Goal: Task Accomplishment & Management: Manage account settings

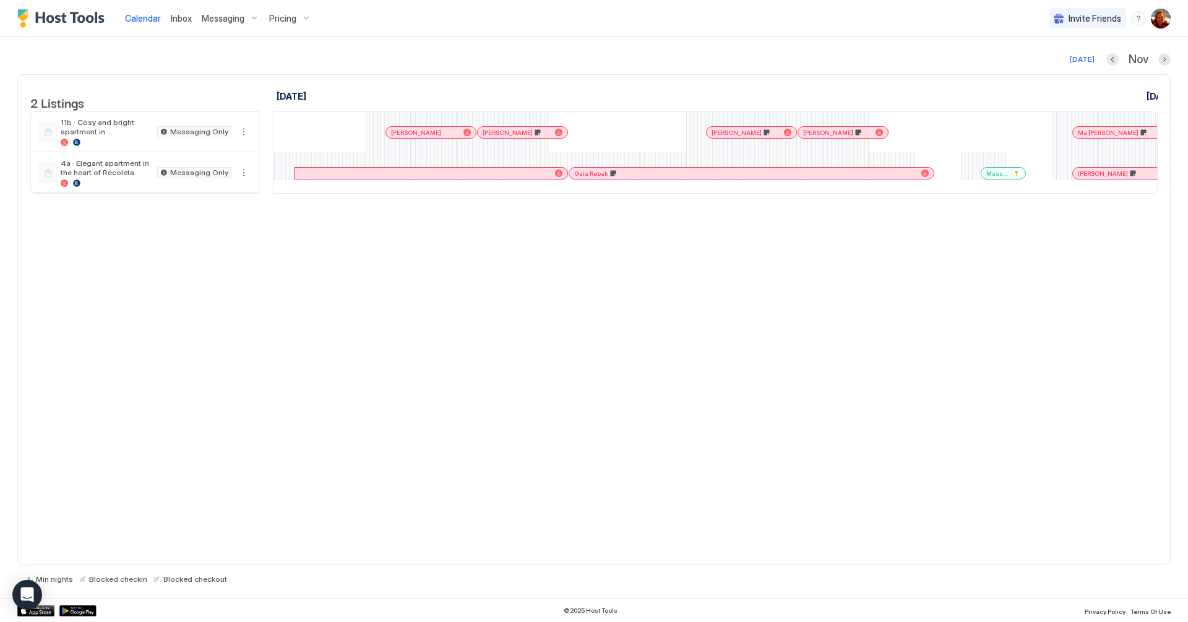
scroll to position [0, 1483]
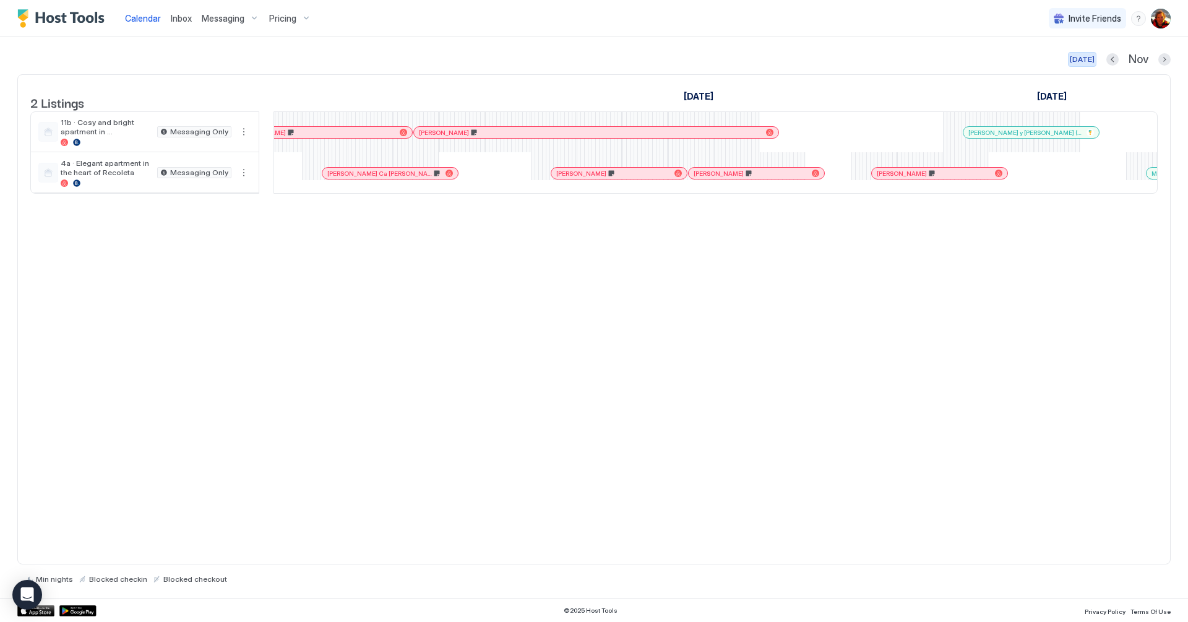
click at [1085, 63] on div "[DATE]" at bounding box center [1082, 59] width 25 height 11
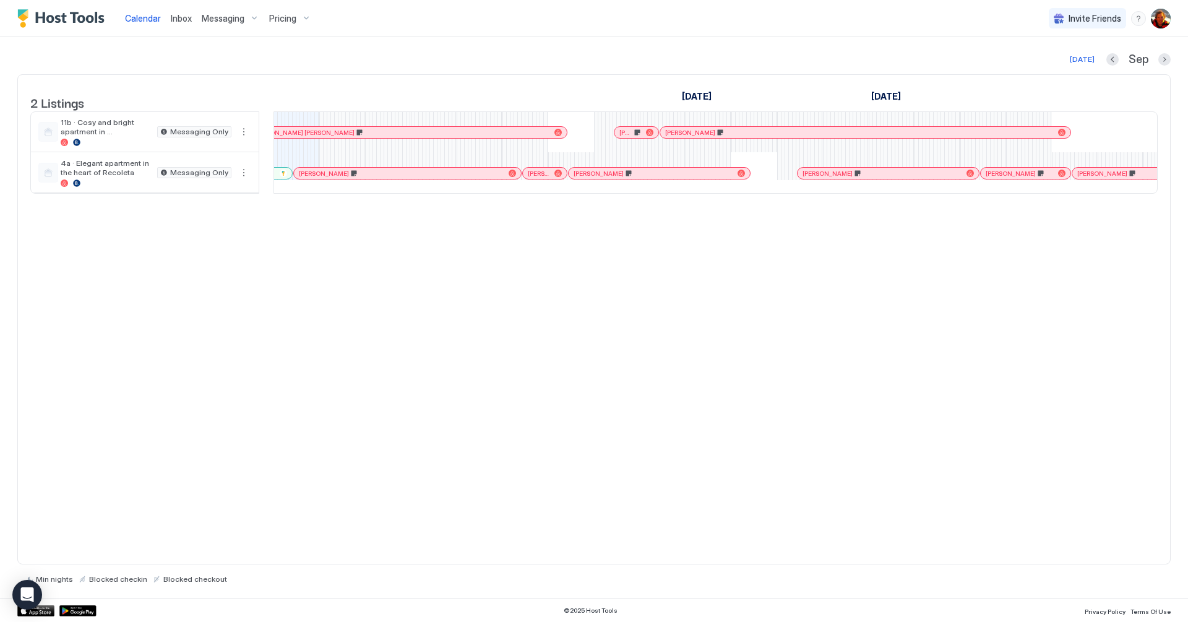
scroll to position [0, 697]
click at [382, 178] on div at bounding box center [382, 173] width 10 height 10
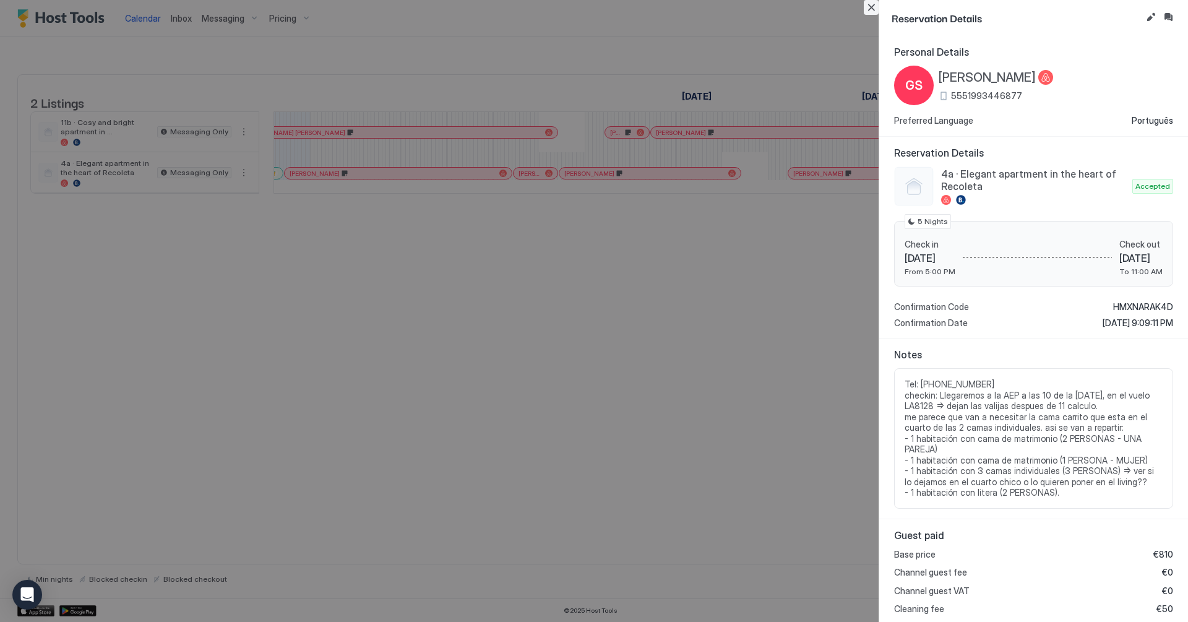
click at [873, 13] on button "Close" at bounding box center [871, 7] width 15 height 15
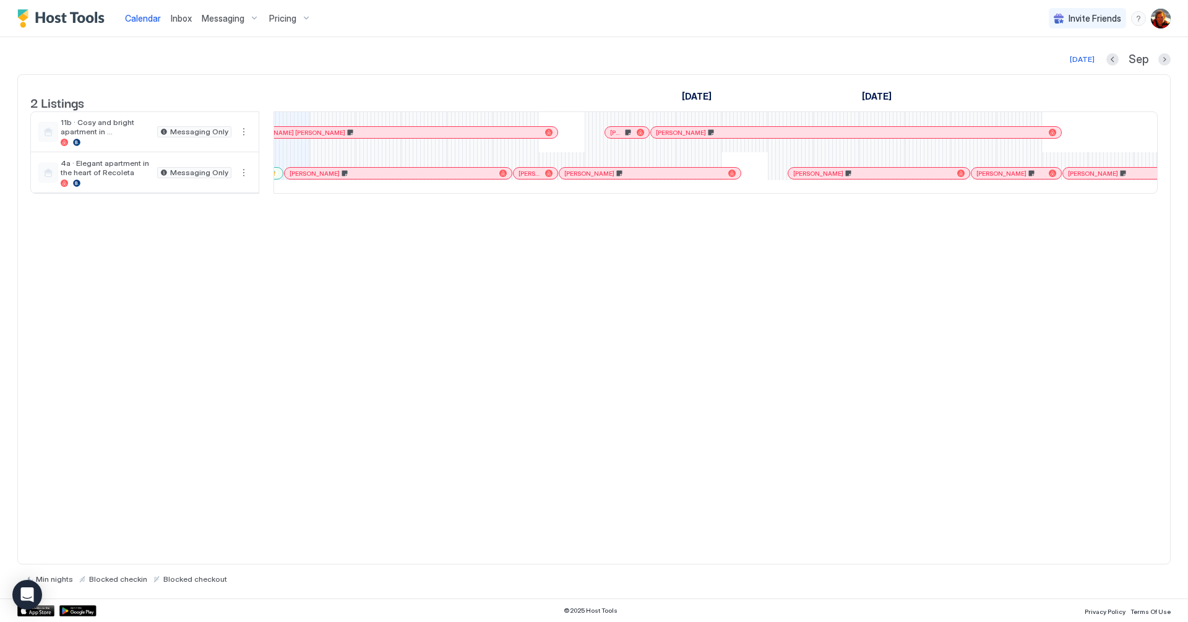
click at [1160, 20] on img "User profile" at bounding box center [1161, 19] width 20 height 20
drag, startPoint x: 1057, startPoint y: 71, endPoint x: 771, endPoint y: 93, distance: 286.8
click at [1056, 71] on span "Settings" at bounding box center [1049, 69] width 33 height 11
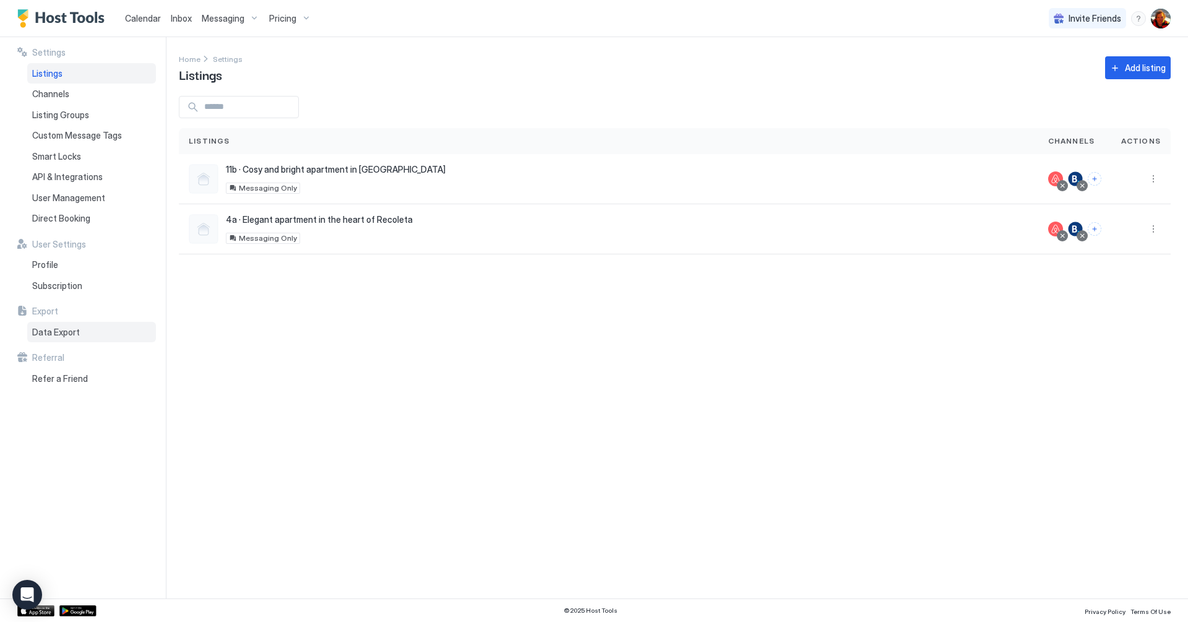
click at [66, 331] on span "Data Export" at bounding box center [56, 332] width 48 height 11
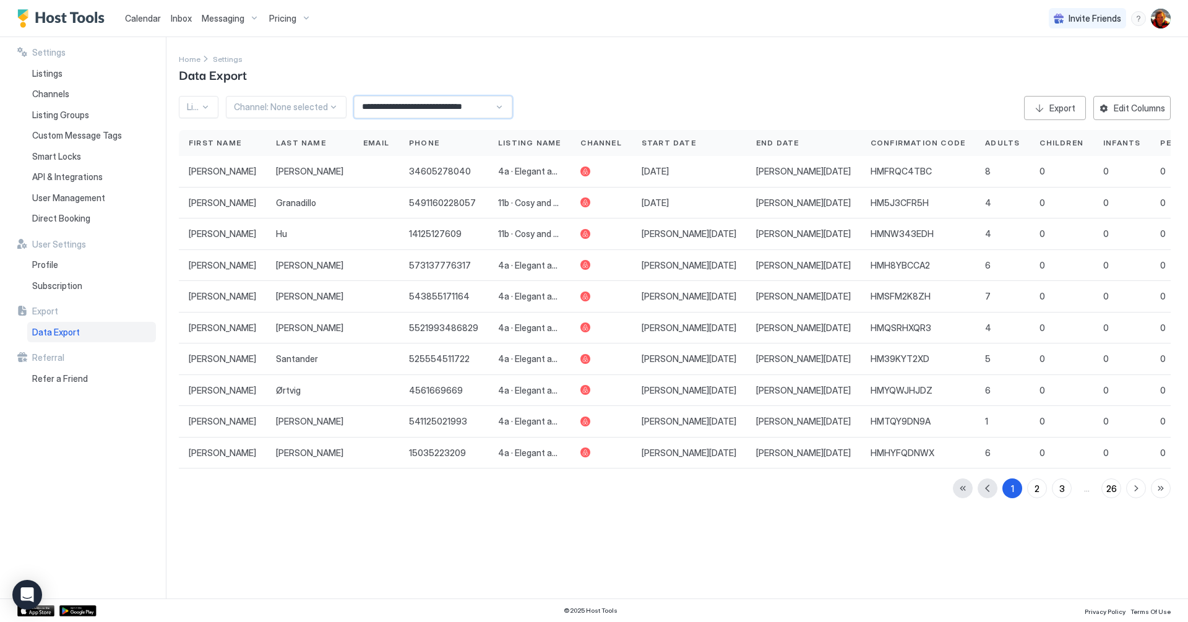
click at [412, 107] on input "**********" at bounding box center [425, 107] width 140 height 21
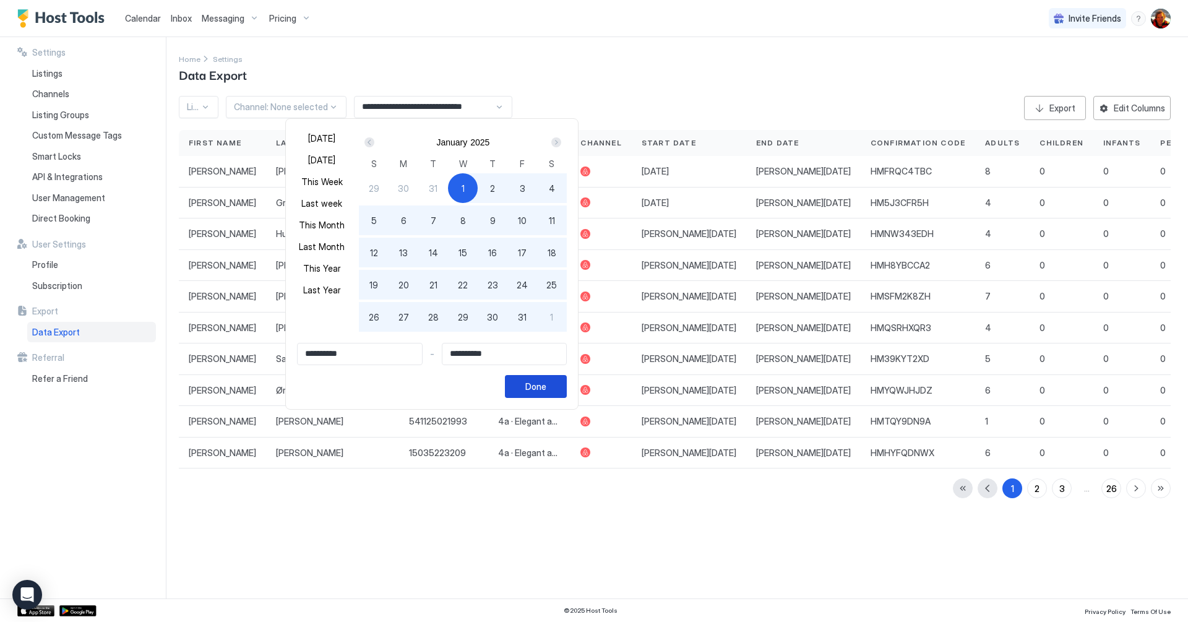
click at [549, 384] on button "Done" at bounding box center [536, 386] width 62 height 23
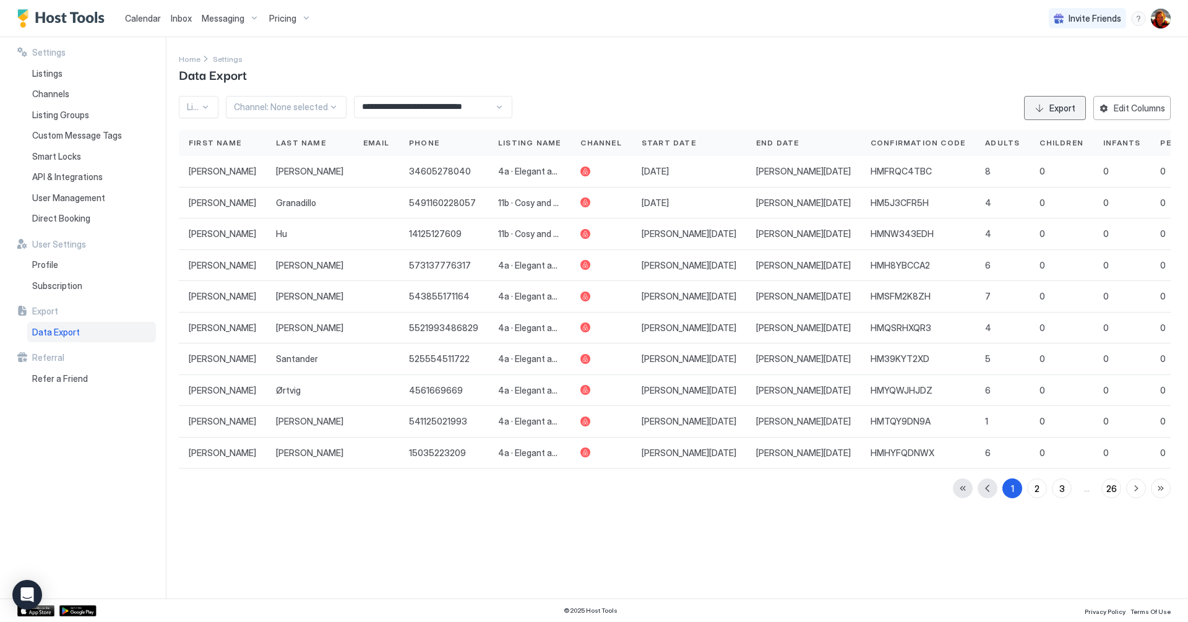
click at [1053, 108] on div "Export" at bounding box center [1062, 107] width 26 height 13
drag, startPoint x: 144, startPoint y: 22, endPoint x: 153, endPoint y: 28, distance: 10.3
click at [144, 23] on span "Calendar" at bounding box center [143, 18] width 36 height 11
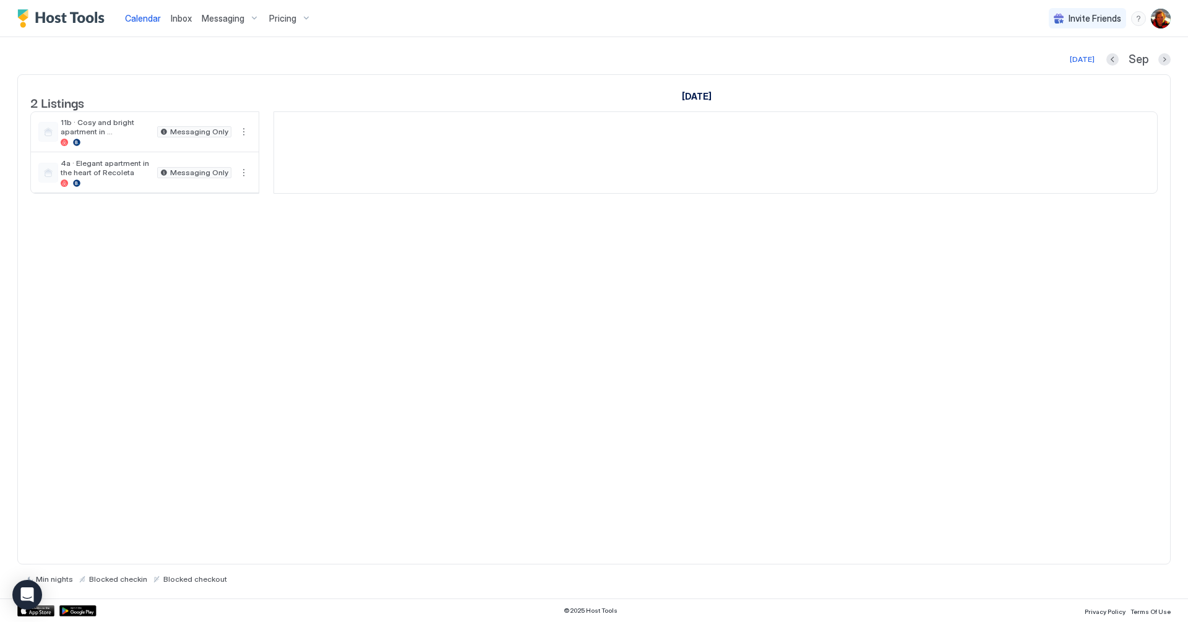
scroll to position [0, 687]
